Goal: Check status: Check status

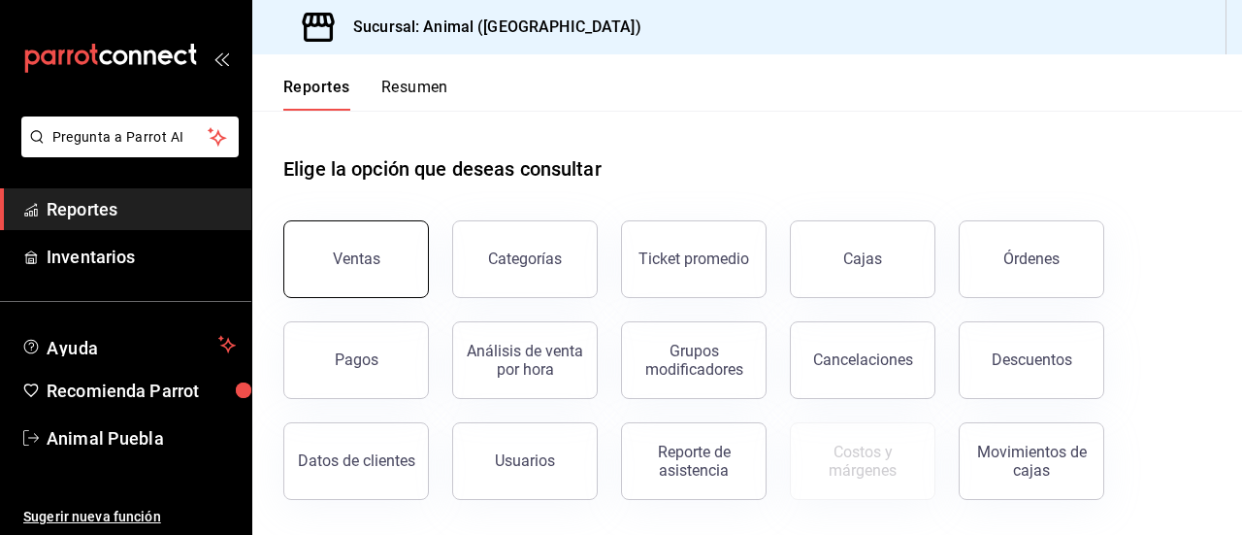
click at [351, 255] on div "Ventas" at bounding box center [357, 258] width 48 height 18
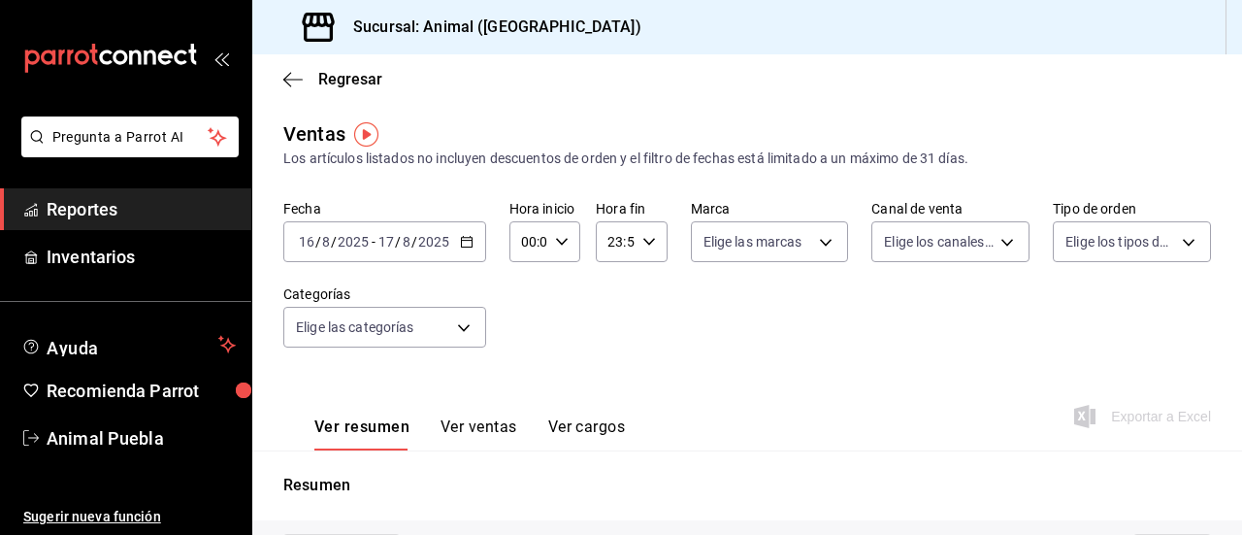
type input "05:00"
type input "04:00"
type input "PARROT,UBER_EATS,RAPPI,DIDI_FOOD,ONLINE"
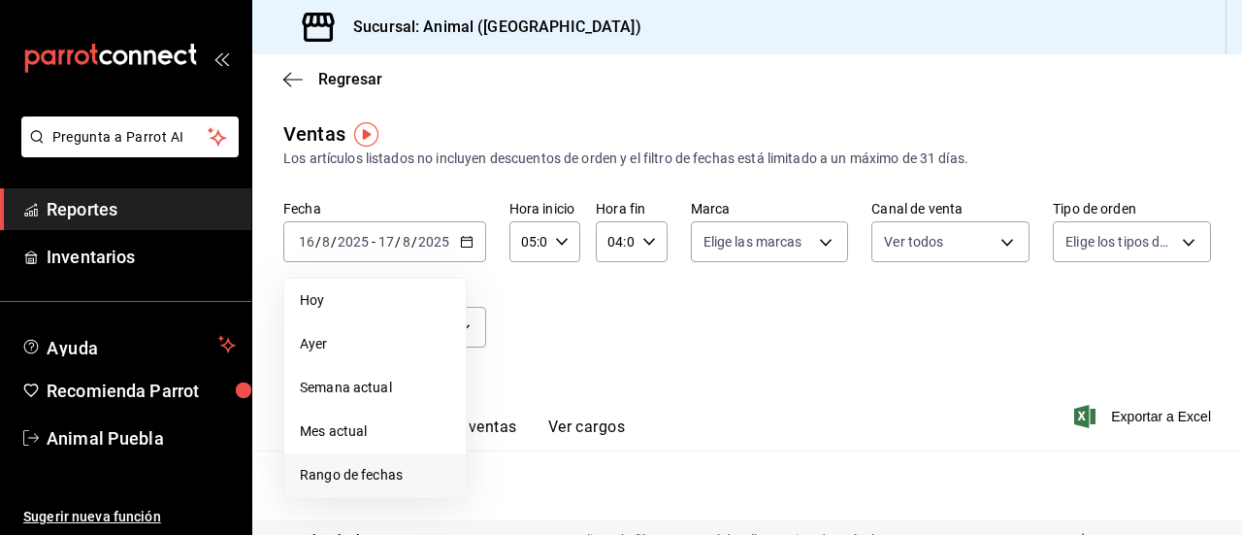
click at [338, 459] on li "Rango de fechas" at bounding box center [374, 475] width 181 height 44
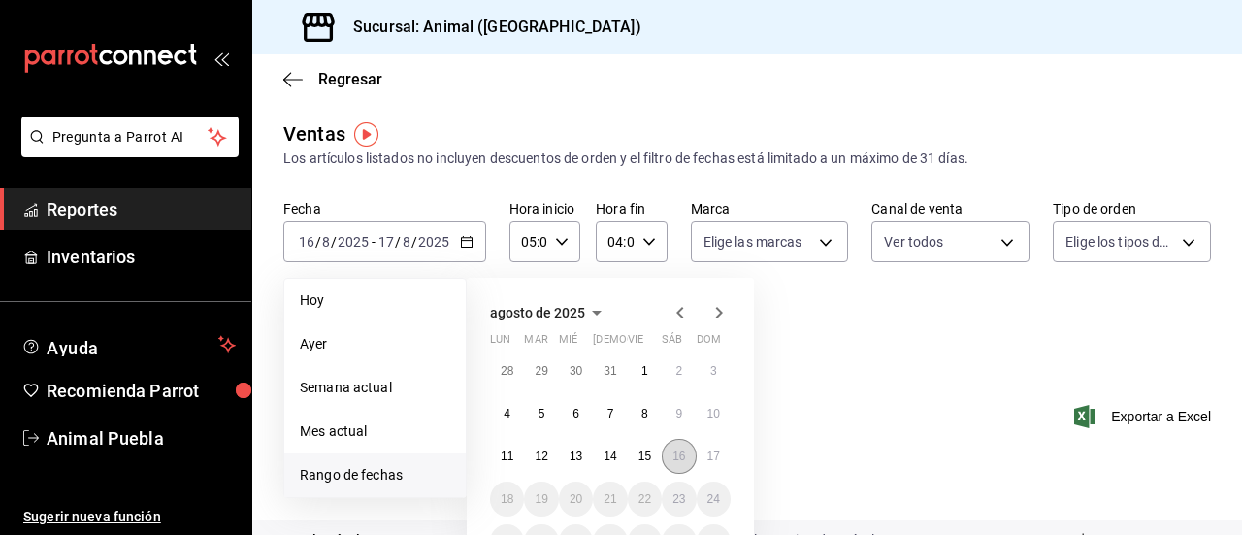
click at [679, 446] on button "16" at bounding box center [679, 456] width 34 height 35
click at [716, 449] on abbr "17" at bounding box center [713, 456] width 13 height 14
